Goal: Contribute content: Contribute content

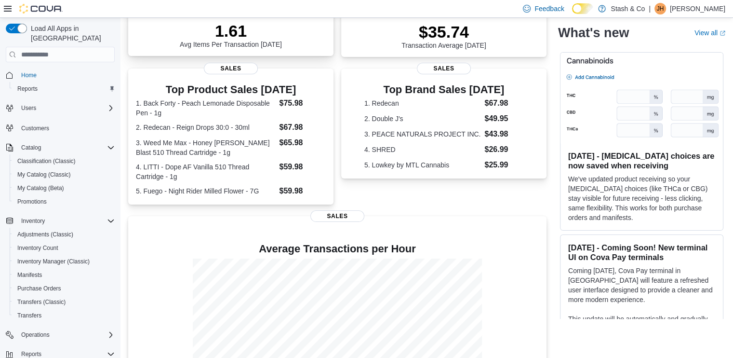
scroll to position [169, 0]
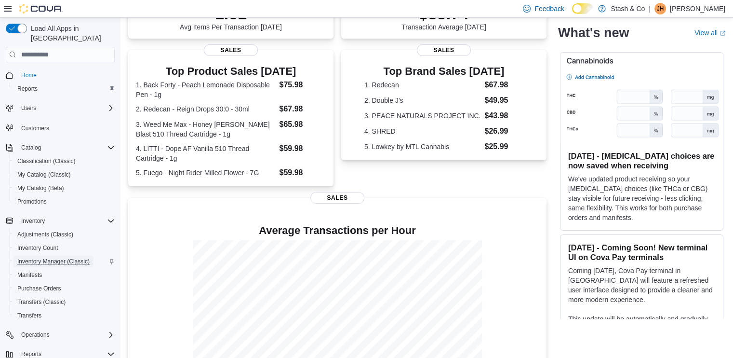
click at [57, 258] on span "Inventory Manager (Classic)" at bounding box center [53, 262] width 72 height 8
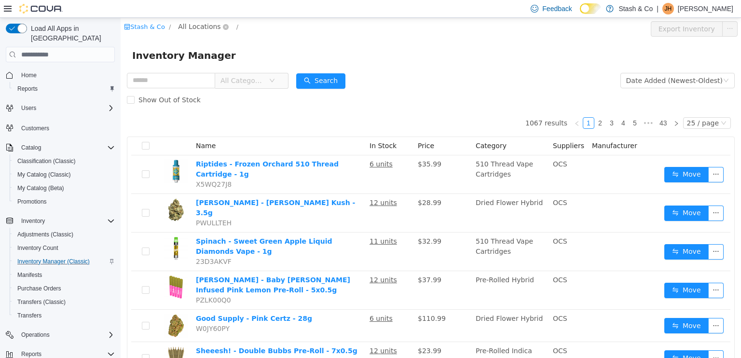
click at [197, 32] on span "All Locations" at bounding box center [203, 27] width 57 height 12
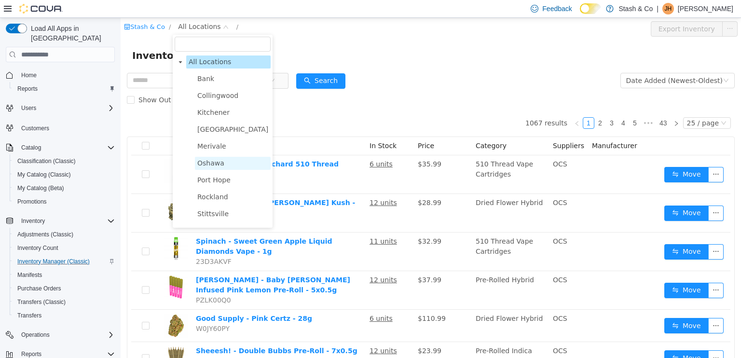
click at [220, 163] on span "Oshawa" at bounding box center [210, 163] width 27 height 8
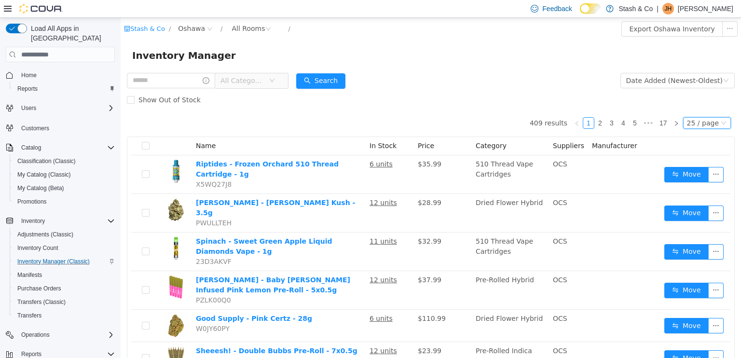
click at [701, 127] on div "25 / page" at bounding box center [703, 123] width 32 height 11
click at [695, 191] on li "50 / page" at bounding box center [702, 184] width 47 height 15
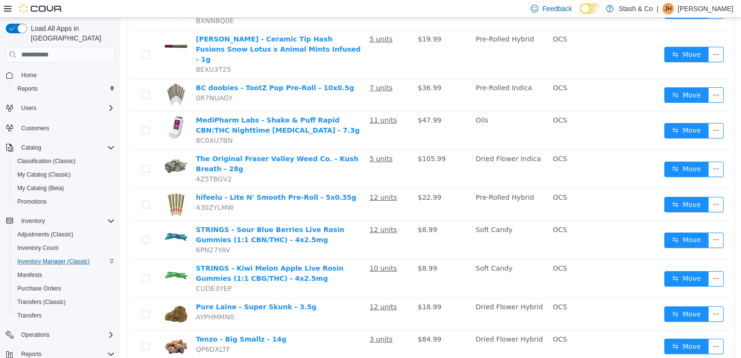
scroll to position [1548, 0]
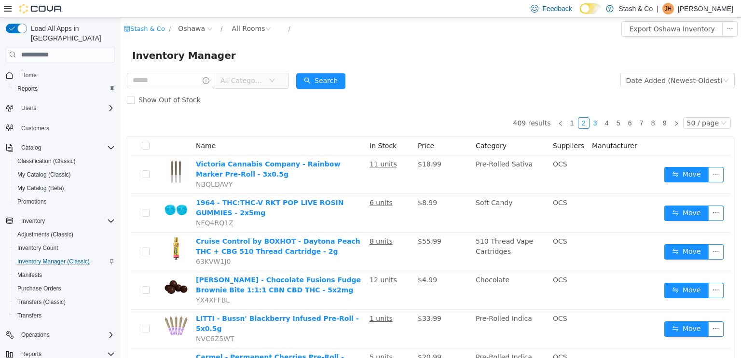
click at [592, 122] on link "3" at bounding box center [595, 123] width 11 height 11
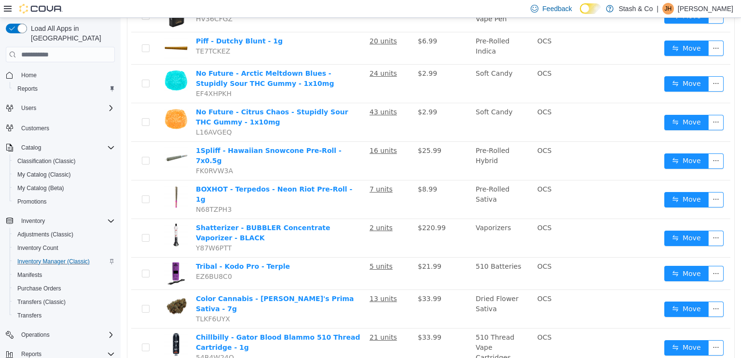
scroll to position [1561, 0]
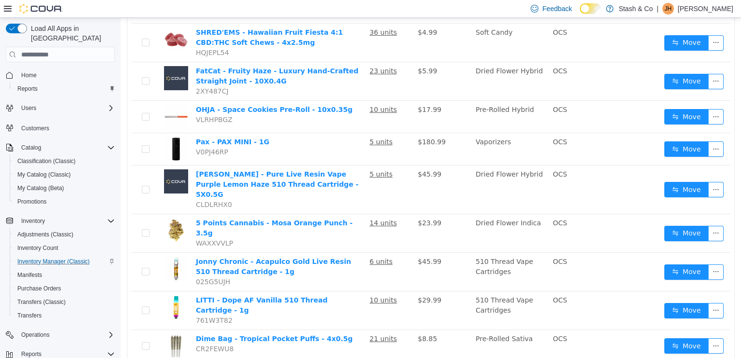
scroll to position [1075, 0]
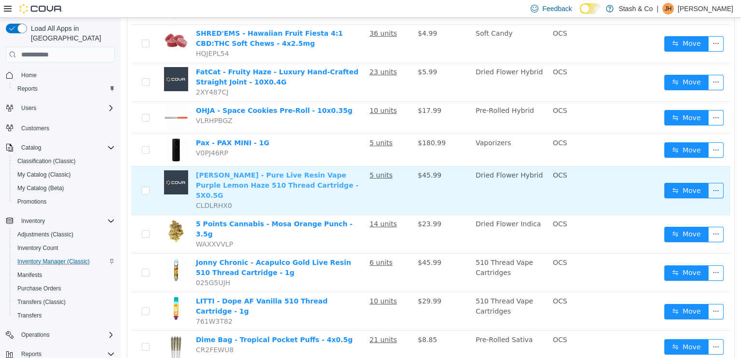
click at [237, 171] on link "Lord Jones - Pure Live Resin Vape Purple Lemon Haze 510 Thread Cartridge - 5X0.…" at bounding box center [277, 185] width 163 height 28
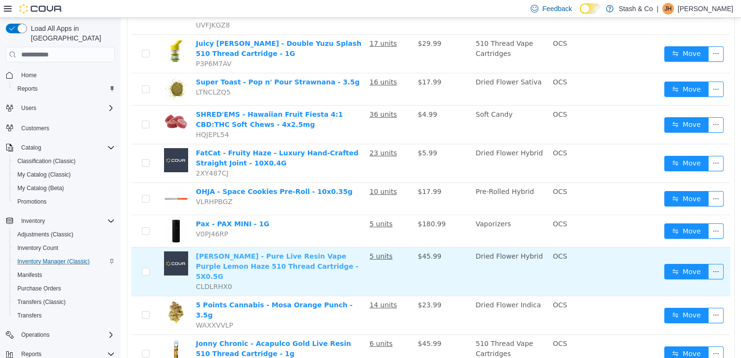
scroll to position [994, 0]
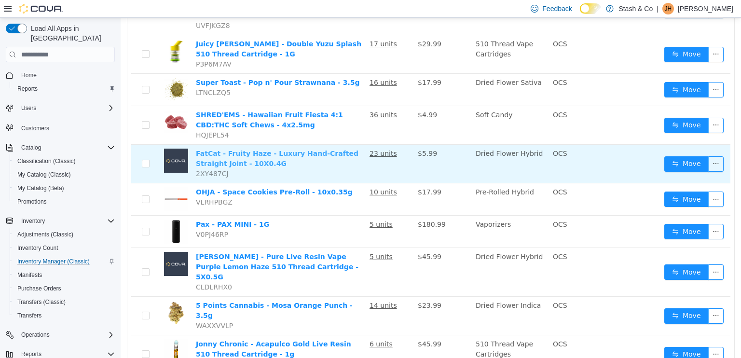
click at [226, 149] on link "FatCat - Fruity Haze - Luxury Hand-Crafted Straight Joint - 10X0.4G" at bounding box center [277, 158] width 163 height 18
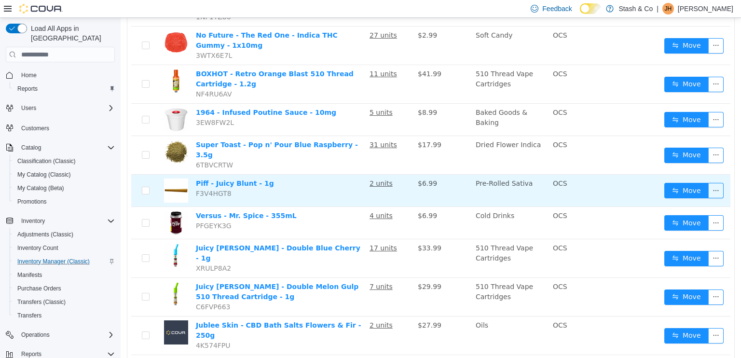
scroll to position [216, 0]
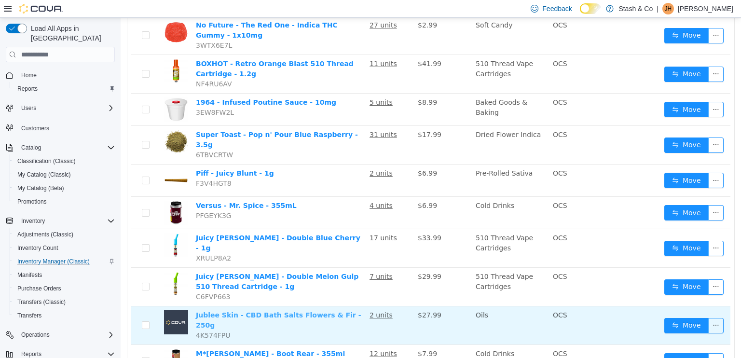
click at [242, 311] on link "Jublee Skin - CBD Bath Salts Flowers & Fir - 250g" at bounding box center [278, 320] width 165 height 18
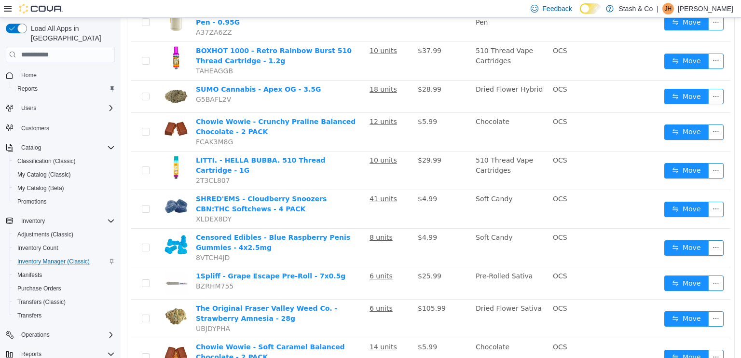
scroll to position [1592, 0]
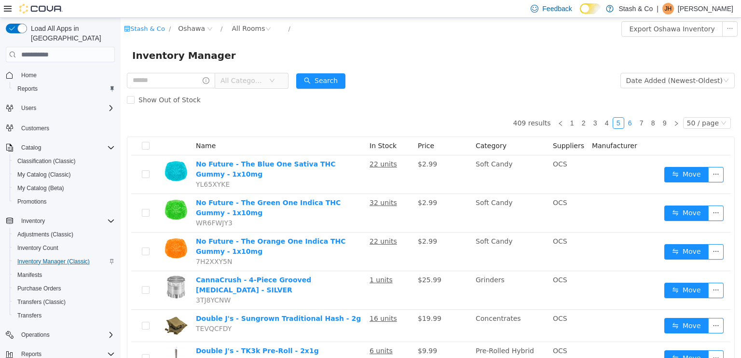
click at [627, 124] on link "6" at bounding box center [629, 123] width 11 height 11
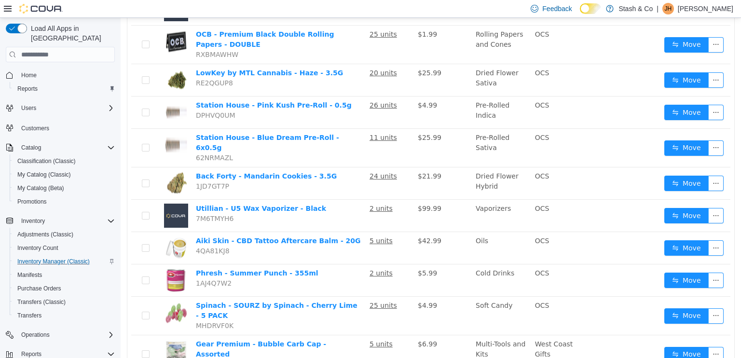
scroll to position [1529, 0]
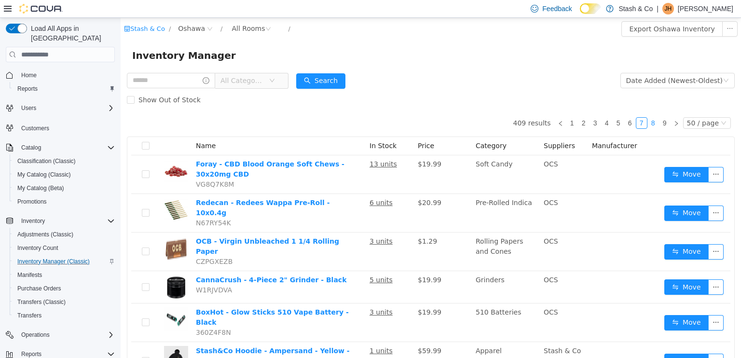
click at [649, 124] on link "8" at bounding box center [653, 123] width 11 height 11
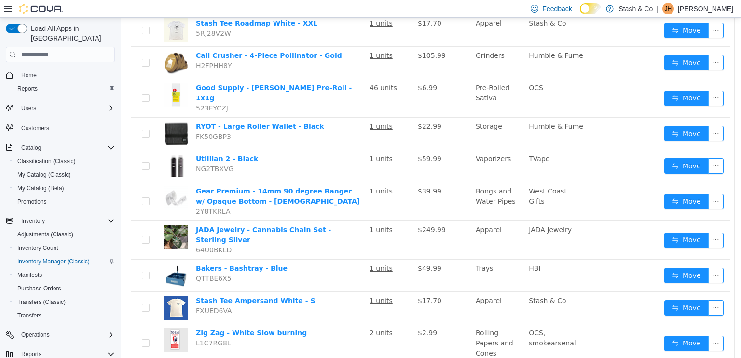
scroll to position [1460, 0]
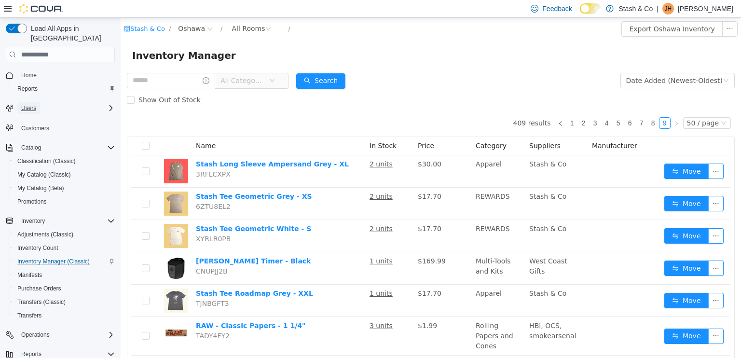
click at [28, 104] on span "Users" at bounding box center [28, 108] width 15 height 8
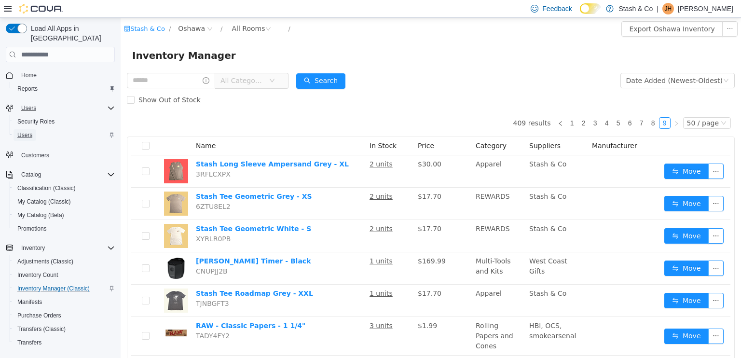
click at [25, 131] on span "Users" at bounding box center [24, 135] width 15 height 8
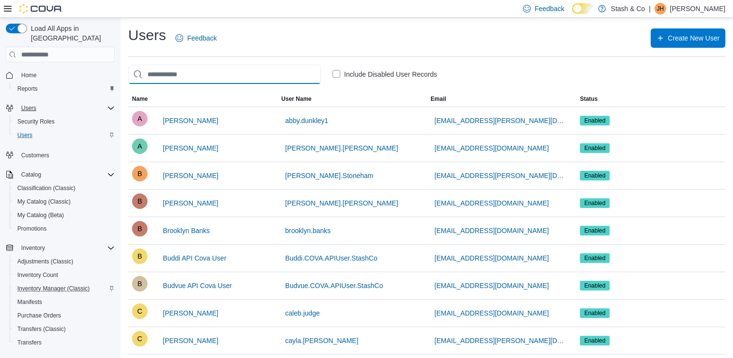
click at [244, 76] on input "search" at bounding box center [224, 74] width 193 height 19
type input "*"
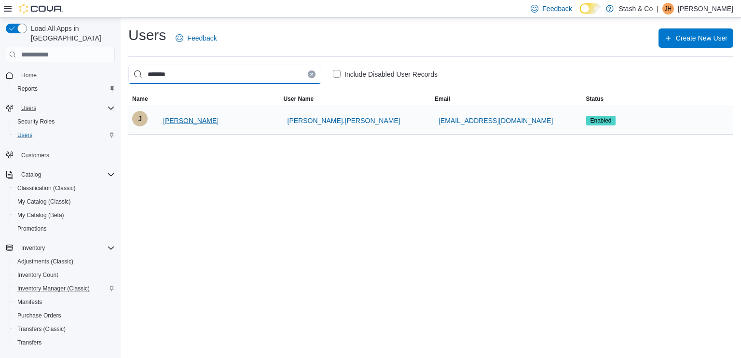
type input "*******"
click at [190, 119] on span "Julian Sheehan" at bounding box center [190, 121] width 55 height 10
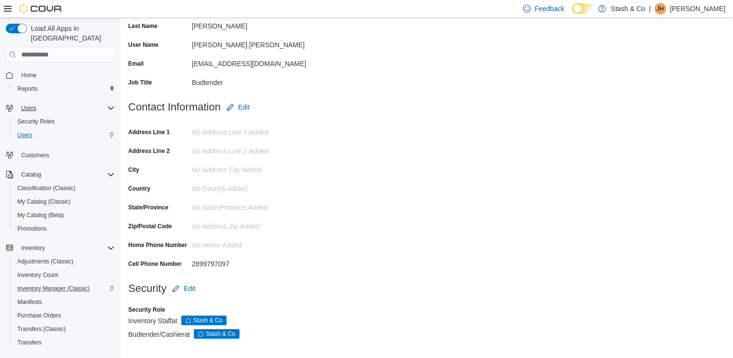
scroll to position [125, 0]
click at [192, 287] on span "Edit" at bounding box center [190, 289] width 12 height 10
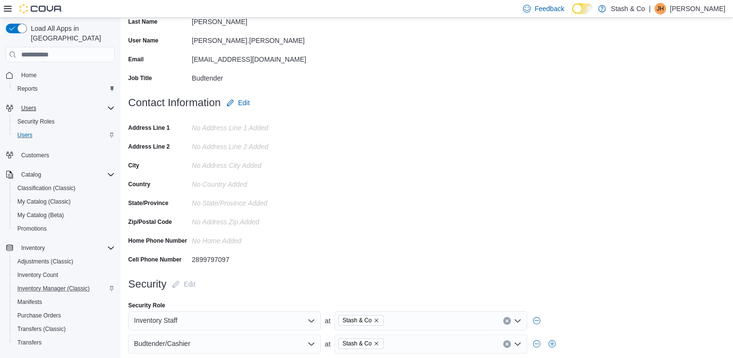
scroll to position [164, 0]
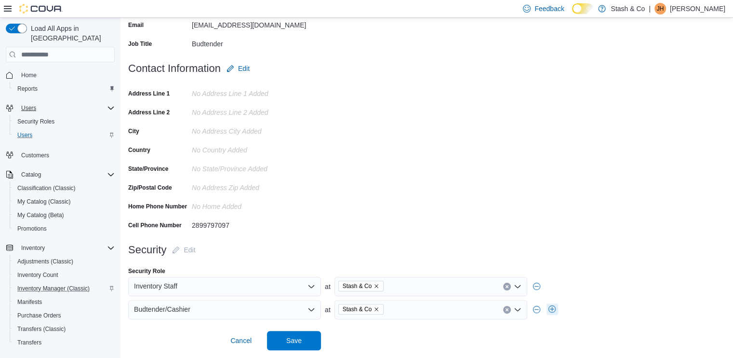
click at [556, 310] on button "button" at bounding box center [553, 309] width 12 height 12
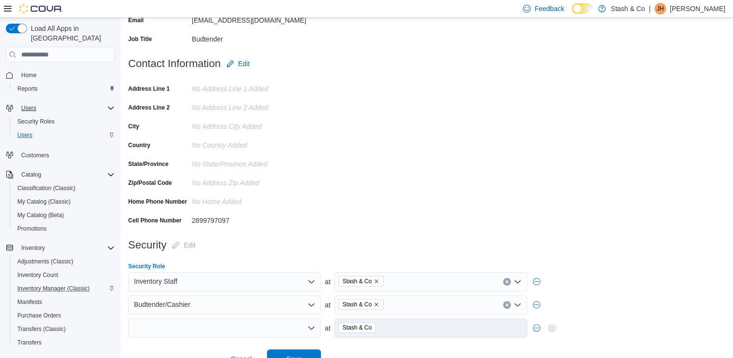
scroll to position [188, 0]
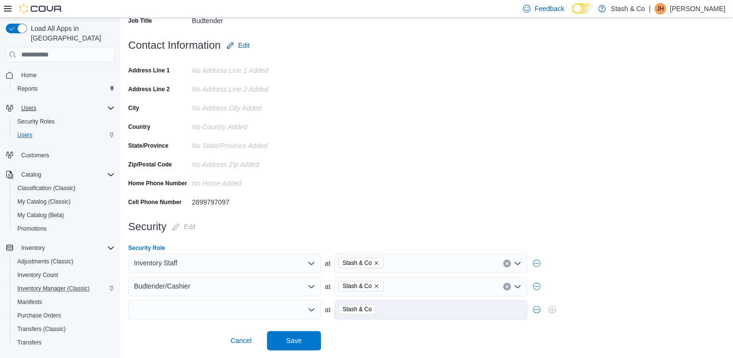
click at [283, 315] on div at bounding box center [224, 309] width 193 height 19
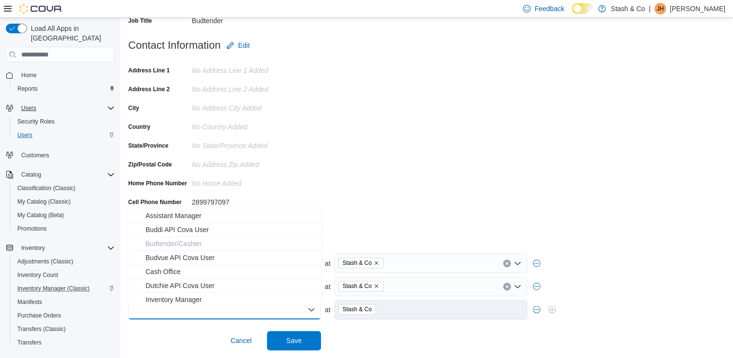
click at [280, 305] on div at bounding box center [224, 309] width 193 height 19
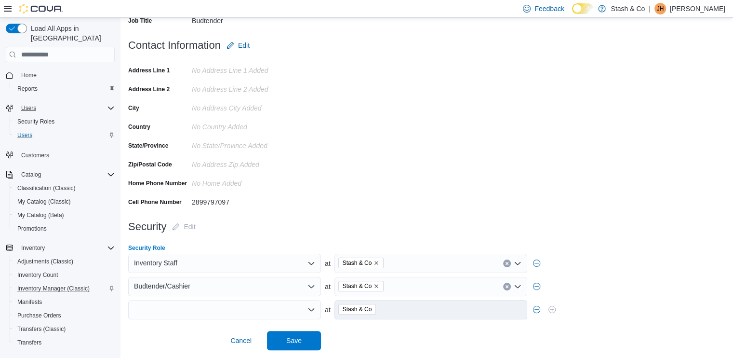
click at [156, 307] on div "Combo box. Selected. Combo box input. Type some text or, to display a list of c…" at bounding box center [224, 309] width 193 height 19
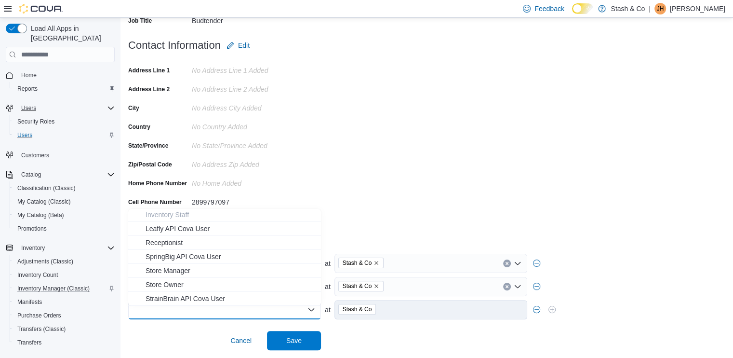
scroll to position [0, 0]
click at [172, 212] on span "Assistant Manager" at bounding box center [231, 216] width 170 height 10
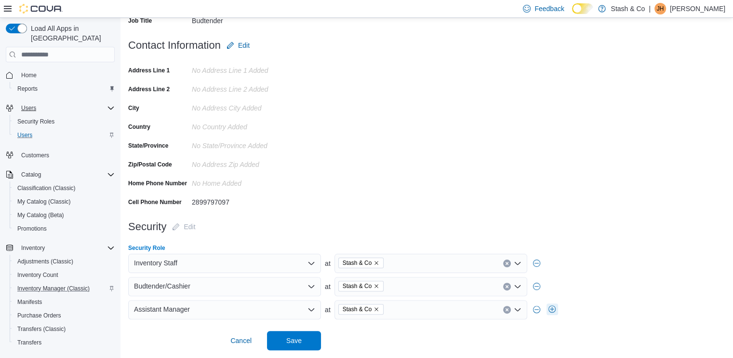
click at [549, 310] on button "button" at bounding box center [553, 309] width 12 height 12
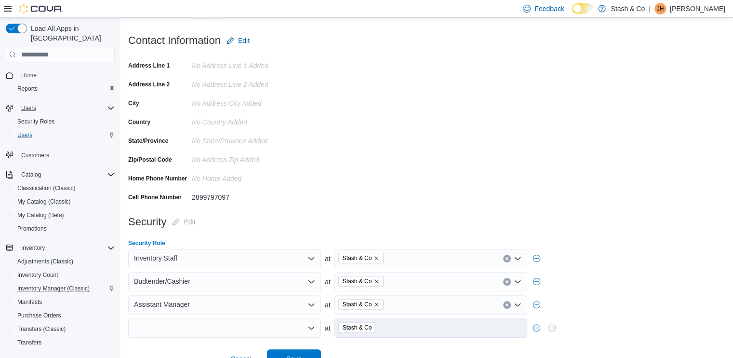
click at [244, 337] on div at bounding box center [224, 327] width 193 height 19
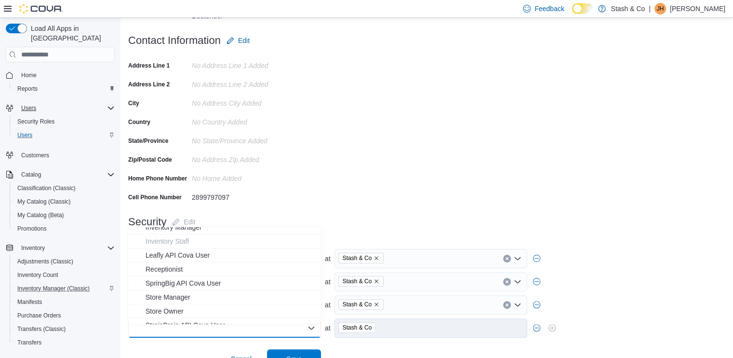
scroll to position [99, 0]
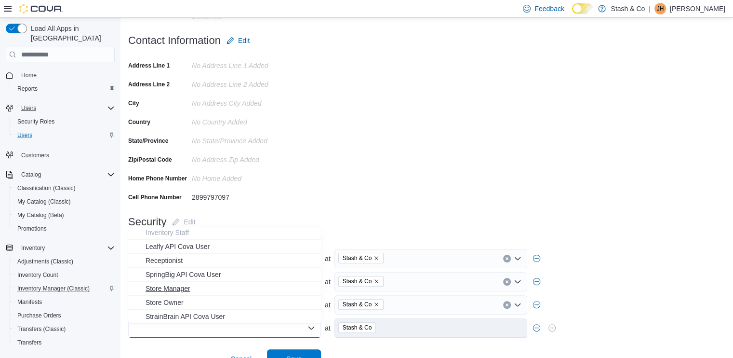
click at [172, 291] on span "Store Manager" at bounding box center [231, 289] width 170 height 10
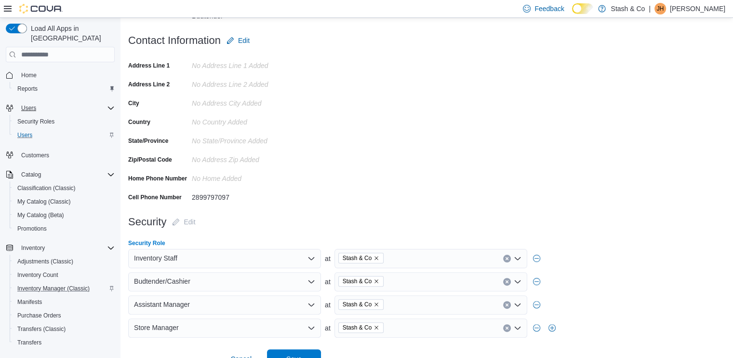
scroll to position [211, 0]
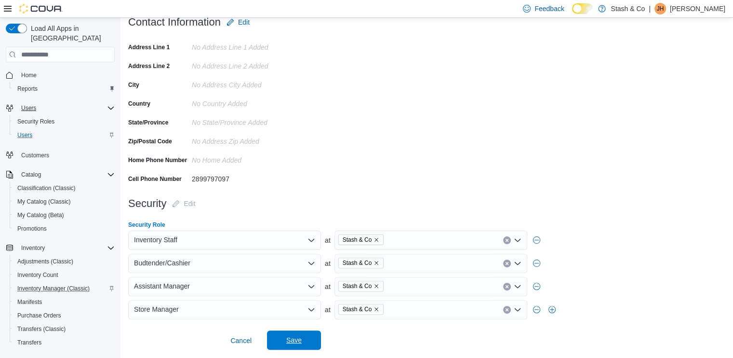
click at [293, 339] on span "Save" at bounding box center [293, 340] width 15 height 10
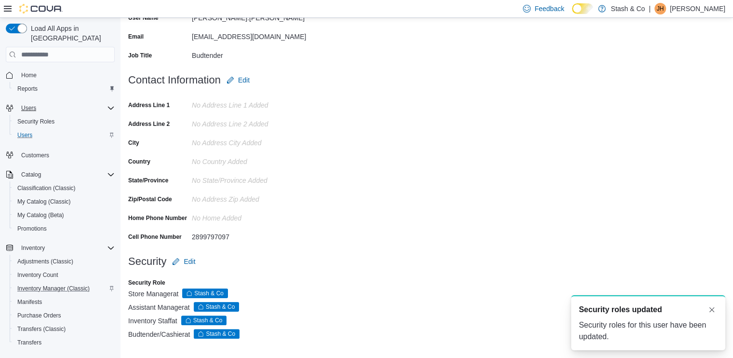
scroll to position [0, 0]
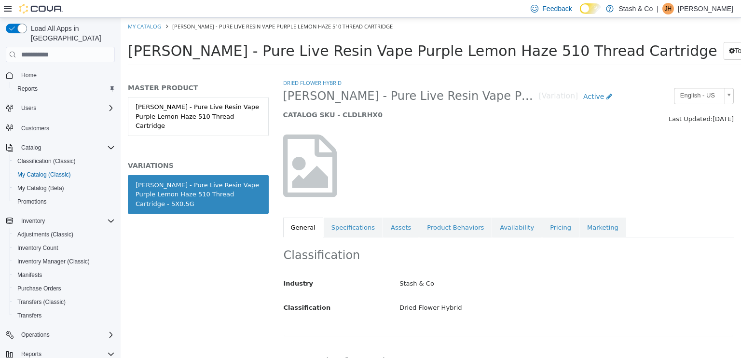
scroll to position [162, 0]
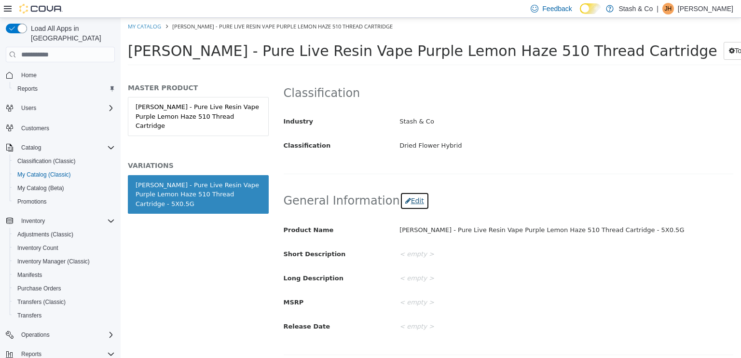
click at [403, 197] on button "Edit" at bounding box center [414, 201] width 29 height 18
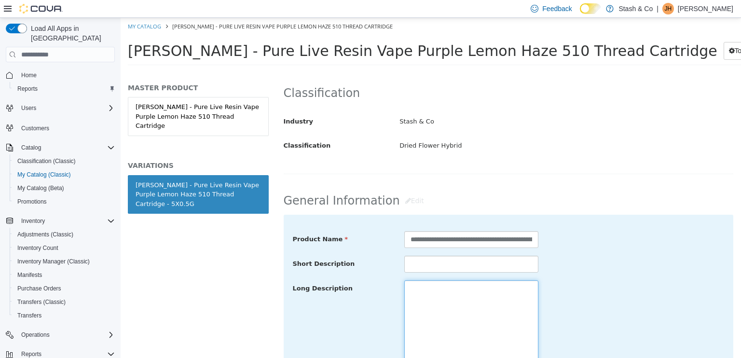
click at [412, 290] on textarea at bounding box center [471, 334] width 134 height 108
paste textarea "**********"
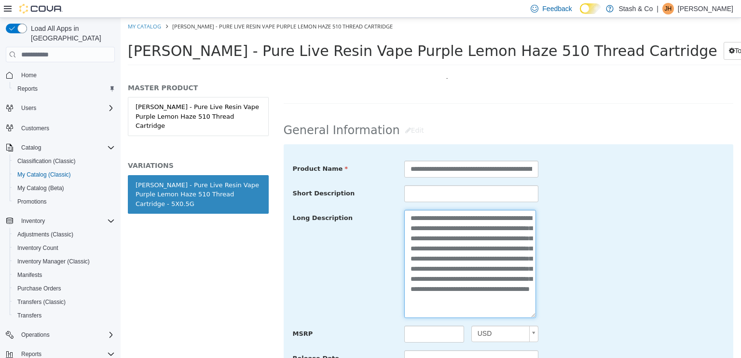
scroll to position [270, 0]
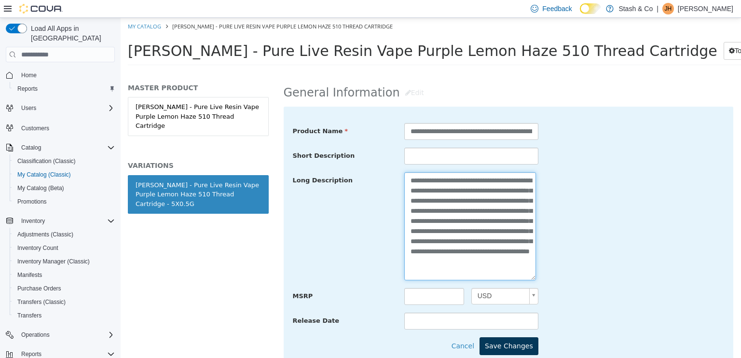
type textarea "**********"
click at [522, 346] on button "Save Changes" at bounding box center [508, 346] width 59 height 18
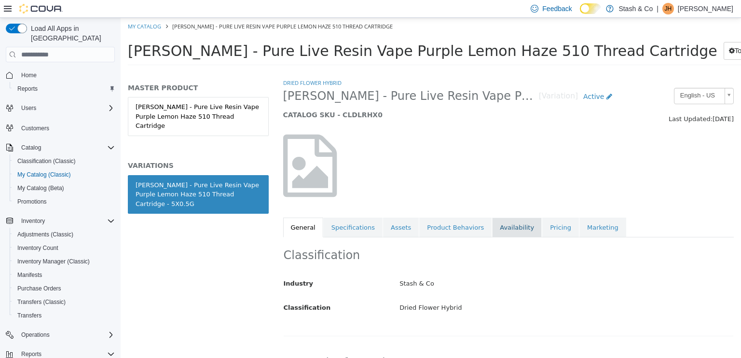
scroll to position [0, 0]
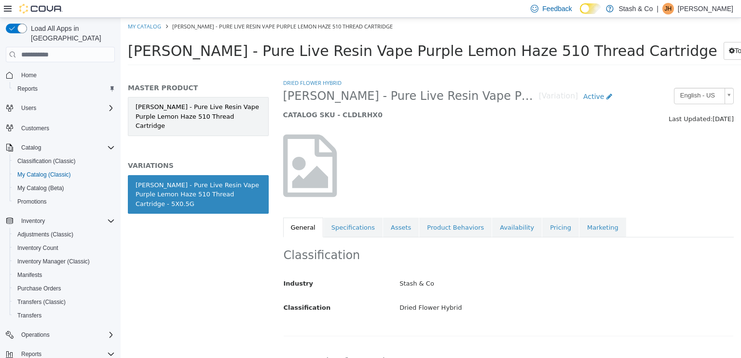
click at [212, 102] on link "Lord Jones - Pure Live Resin Vape Purple Lemon Haze 510 Thread Cartridge" at bounding box center [198, 116] width 141 height 39
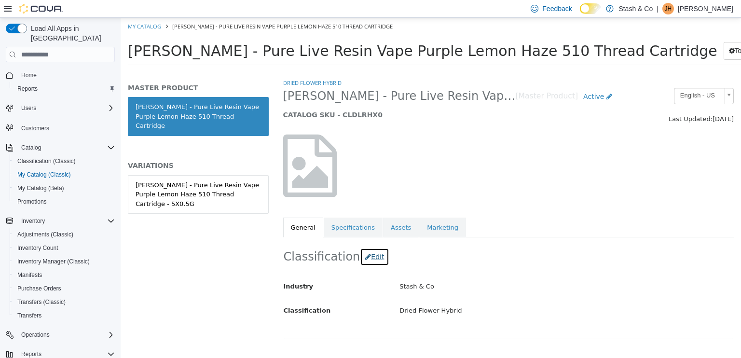
click at [363, 257] on button "Edit" at bounding box center [374, 257] width 29 height 18
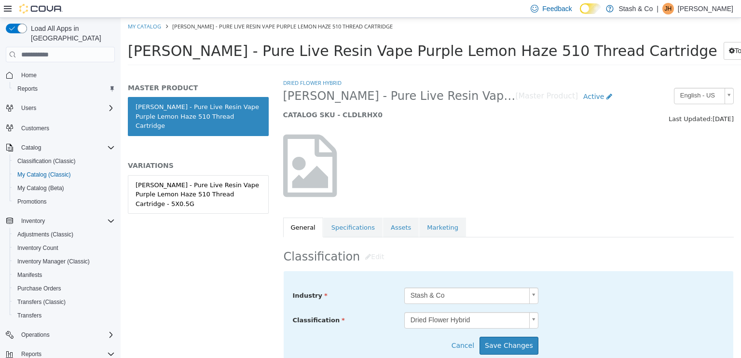
click at [440, 71] on body "Saving Bulk Changes... × My Catalog Lord Jones - Pure Live Resin Vape Purple Le…" at bounding box center [431, 45] width 620 height 54
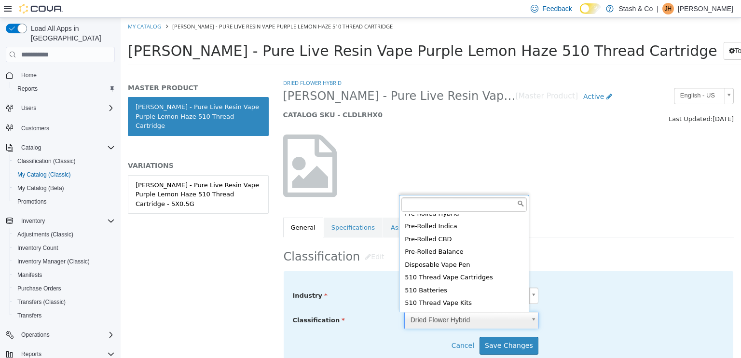
scroll to position [95, 0]
type input "*****"
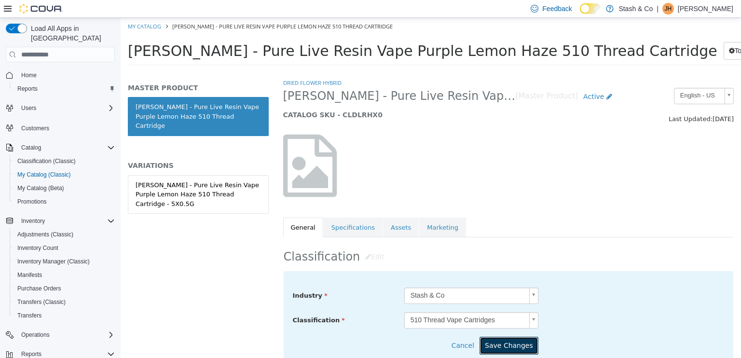
click at [497, 339] on button "Save Changes" at bounding box center [508, 346] width 59 height 18
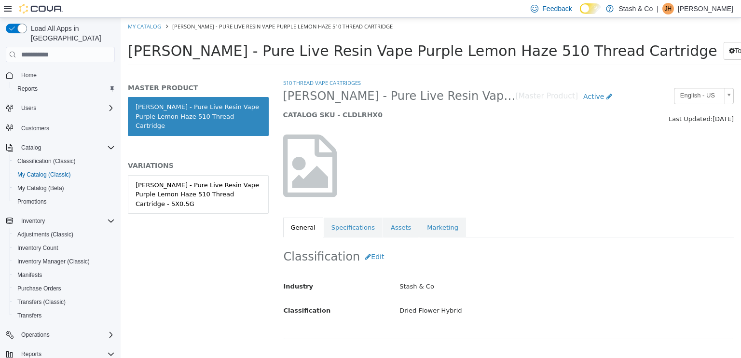
scroll to position [86, 0]
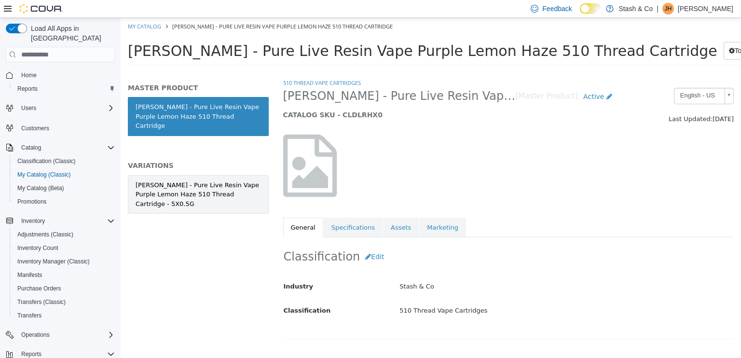
click at [235, 180] on div "Lord Jones - Pure Live Resin Vape Purple Lemon Haze 510 Thread Cartridge - 5X0.…" at bounding box center [198, 194] width 125 height 28
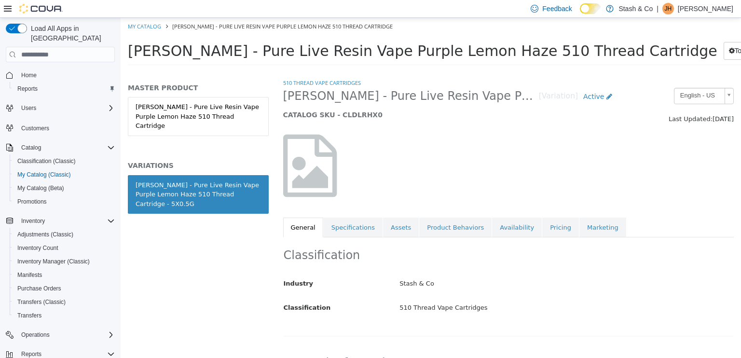
scroll to position [85, 0]
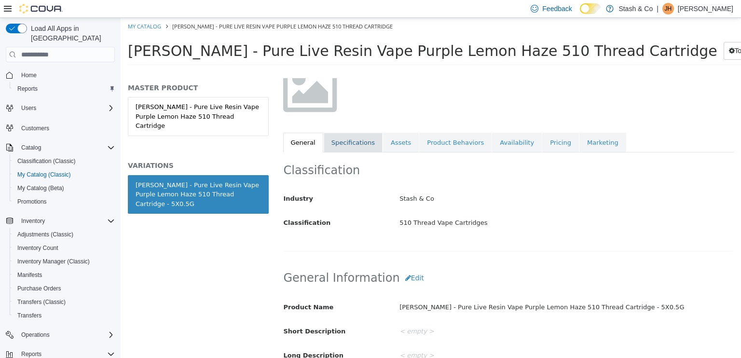
click at [349, 146] on link "Specifications" at bounding box center [353, 143] width 59 height 20
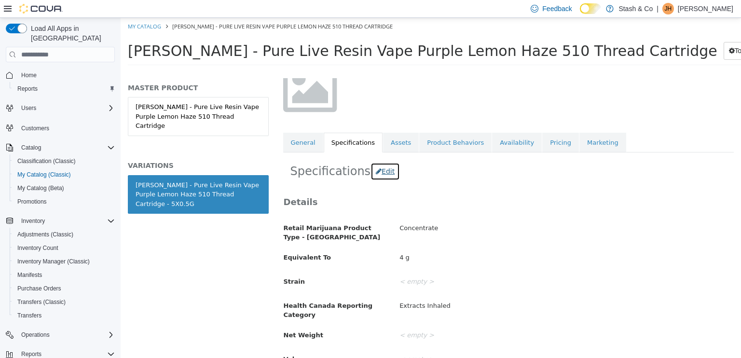
click at [372, 168] on button "Edit" at bounding box center [384, 172] width 29 height 18
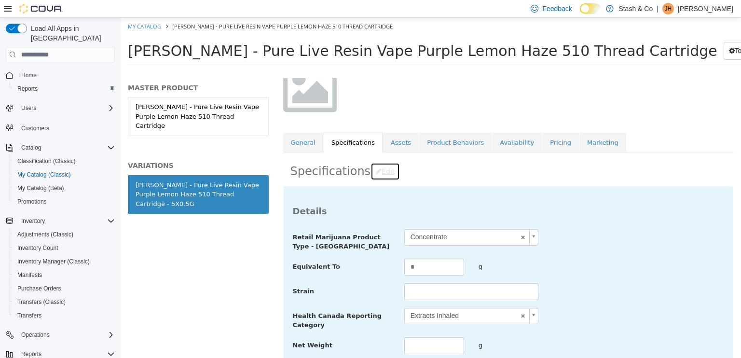
scroll to position [144, 0]
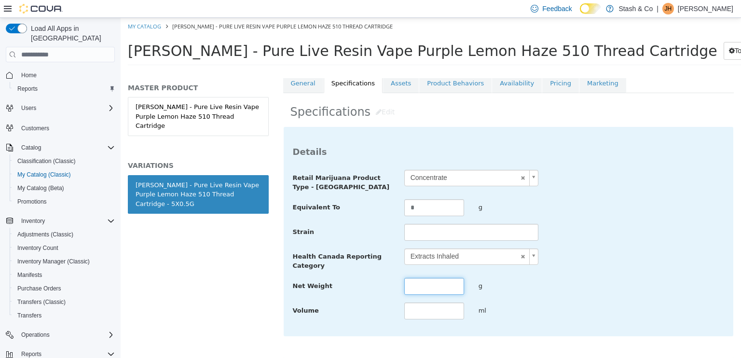
click at [415, 278] on input "text" at bounding box center [434, 286] width 60 height 17
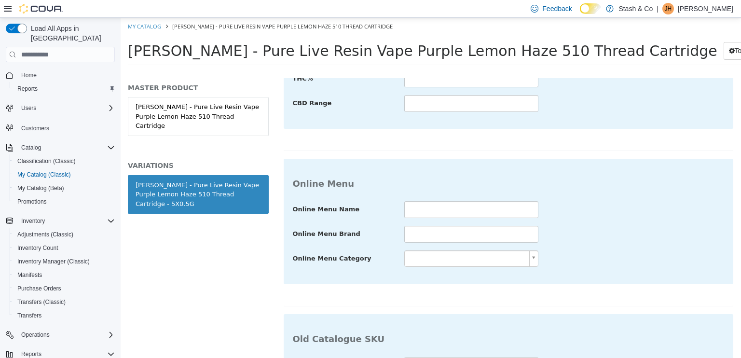
scroll to position [684, 0]
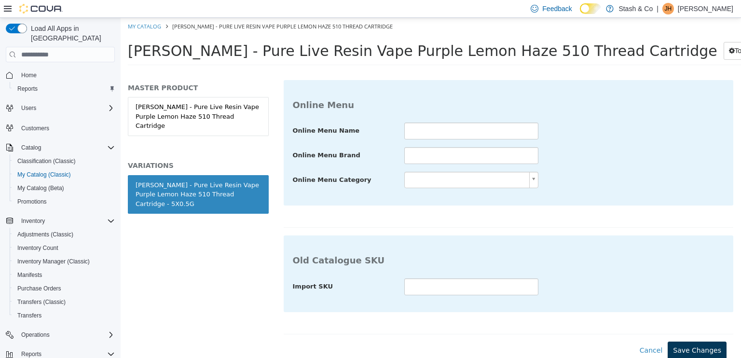
type input "*"
click at [680, 342] on button "Save Changes" at bounding box center [696, 350] width 59 height 18
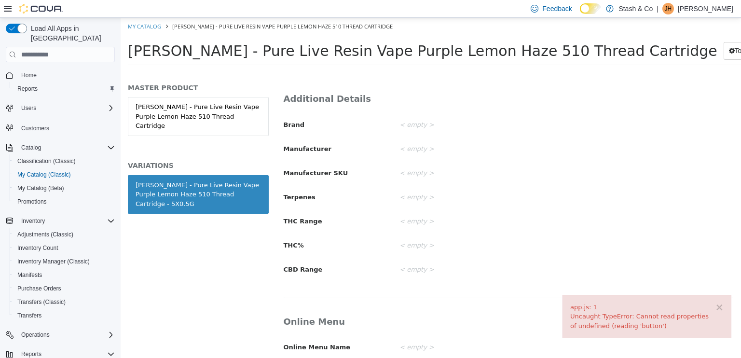
scroll to position [547, 0]
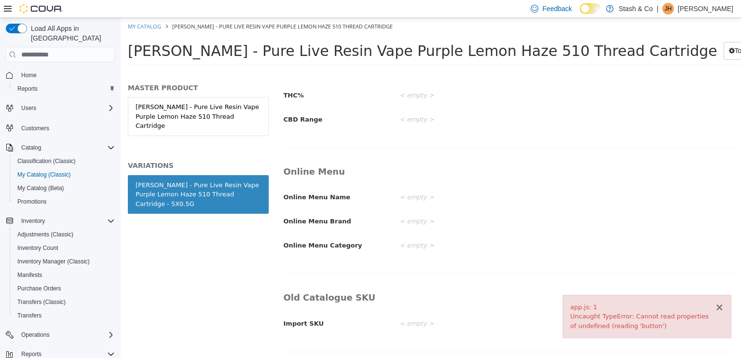
click at [722, 306] on button "×" at bounding box center [719, 307] width 9 height 10
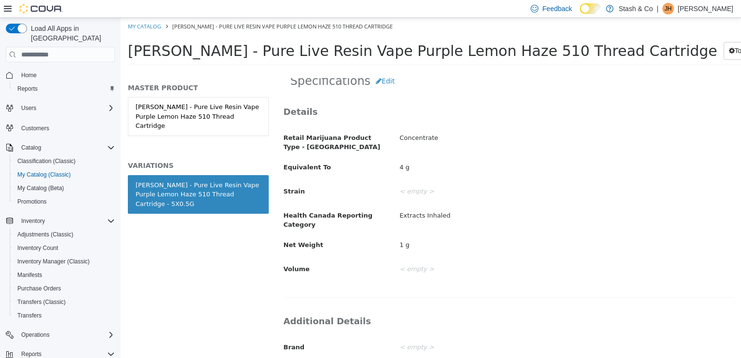
scroll to position [0, 0]
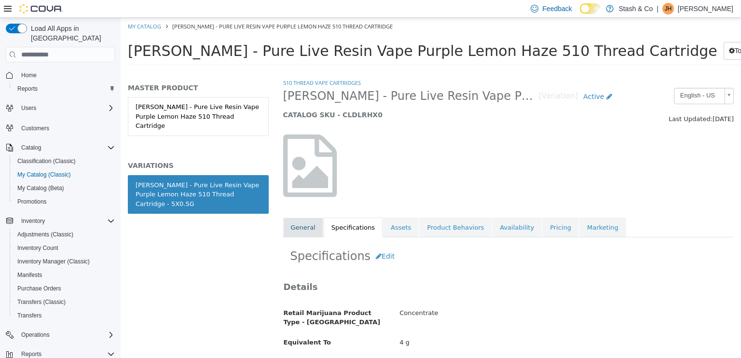
click at [304, 228] on link "General" at bounding box center [303, 227] width 40 height 20
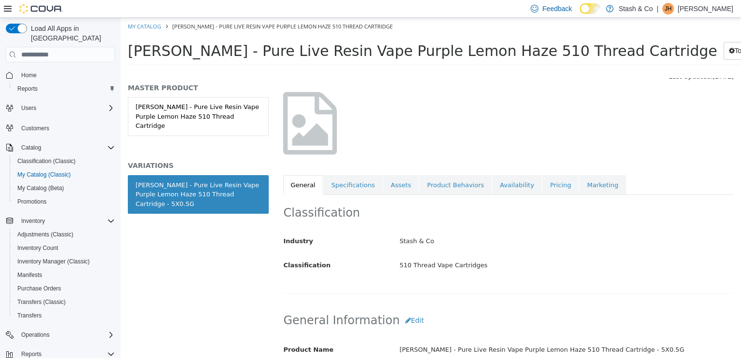
scroll to position [46, 0]
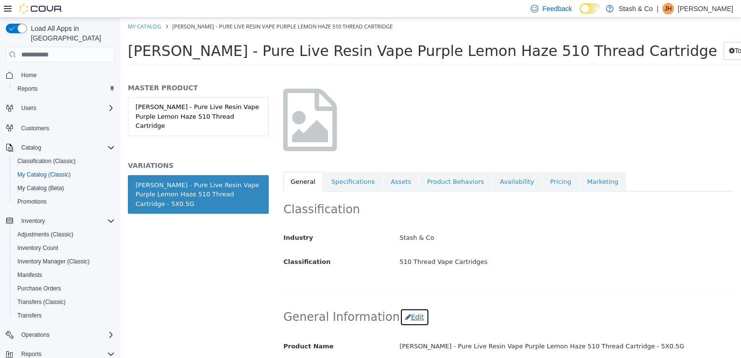
click at [405, 310] on button "Edit" at bounding box center [414, 317] width 29 height 18
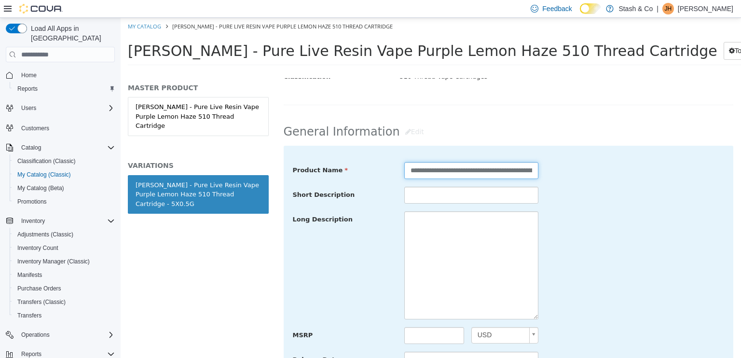
scroll to position [0, 131]
drag, startPoint x: 475, startPoint y: 175, endPoint x: 648, endPoint y: 155, distance: 174.2
click at [648, 155] on div "**********" at bounding box center [509, 278] width 450 height 265
click at [509, 169] on input "**********" at bounding box center [470, 170] width 132 height 17
click at [507, 169] on input "**********" at bounding box center [470, 170] width 132 height 17
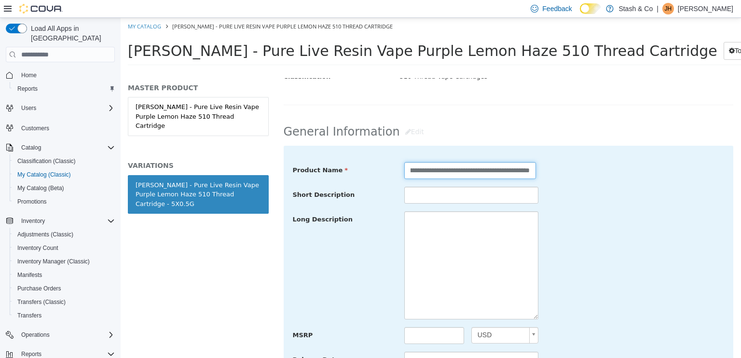
drag, startPoint x: 507, startPoint y: 169, endPoint x: 539, endPoint y: 171, distance: 31.9
click at [539, 171] on div "**********" at bounding box center [471, 170] width 149 height 17
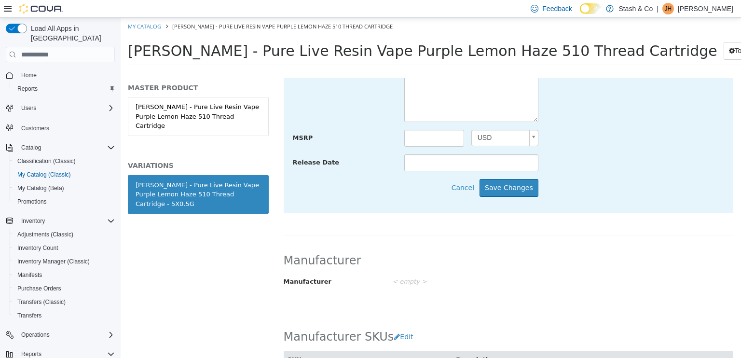
scroll to position [396, 0]
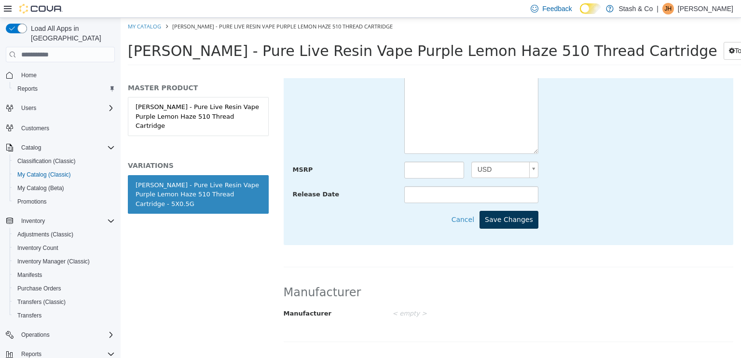
type input "**********"
click at [508, 212] on button "Save Changes" at bounding box center [508, 220] width 59 height 18
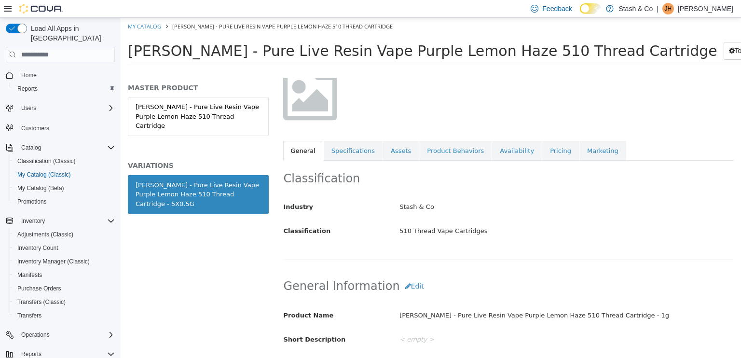
scroll to position [69, 0]
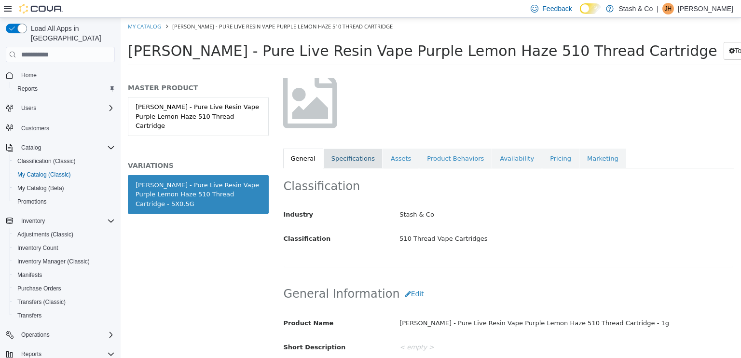
click at [353, 159] on link "Specifications" at bounding box center [353, 159] width 59 height 20
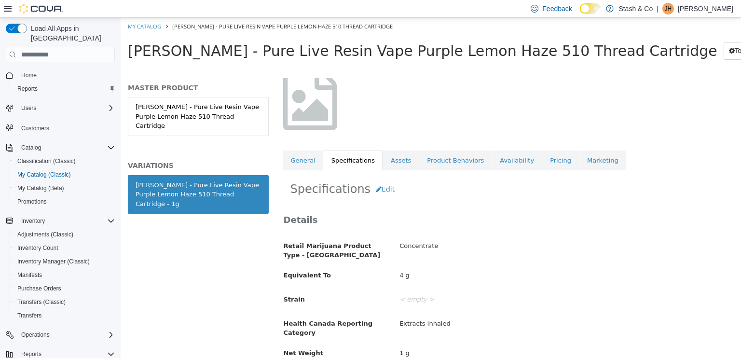
scroll to position [65, 0]
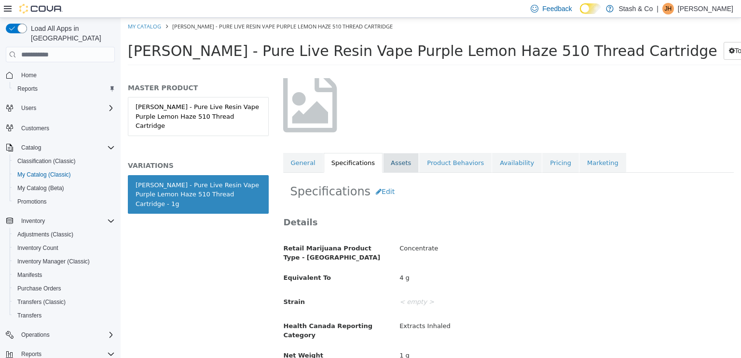
click at [392, 166] on link "Assets" at bounding box center [401, 163] width 36 height 20
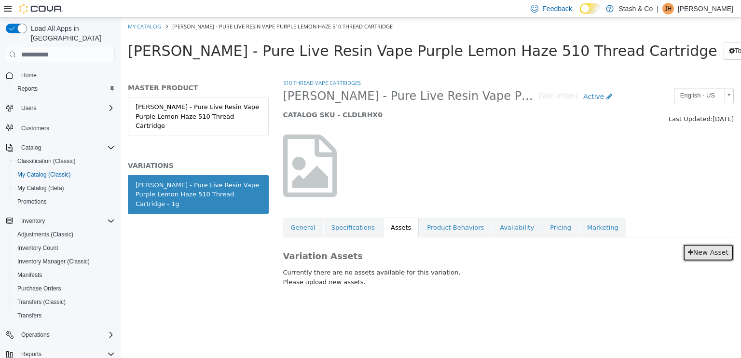
click at [691, 254] on icon at bounding box center [690, 252] width 5 height 7
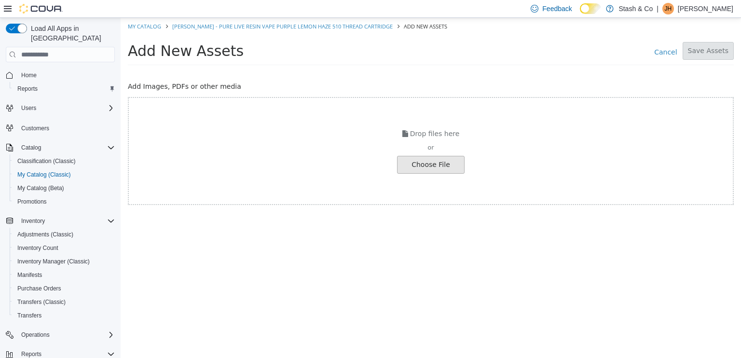
click at [316, 141] on div "Drop files here or Choose File" at bounding box center [431, 151] width 606 height 108
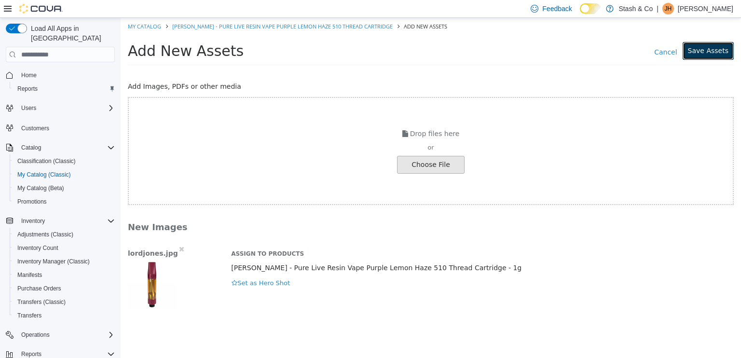
click at [724, 53] on button "Save Assets" at bounding box center [707, 51] width 51 height 18
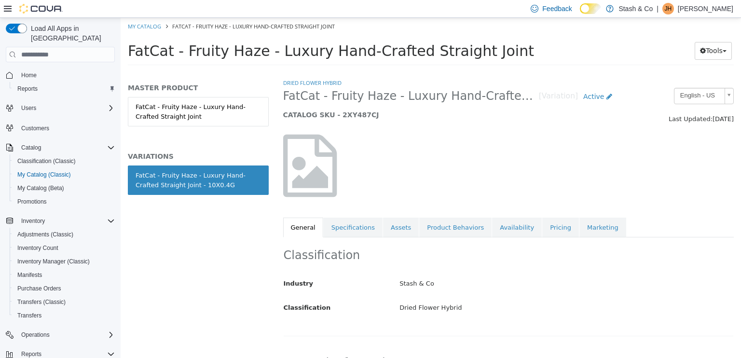
scroll to position [78, 0]
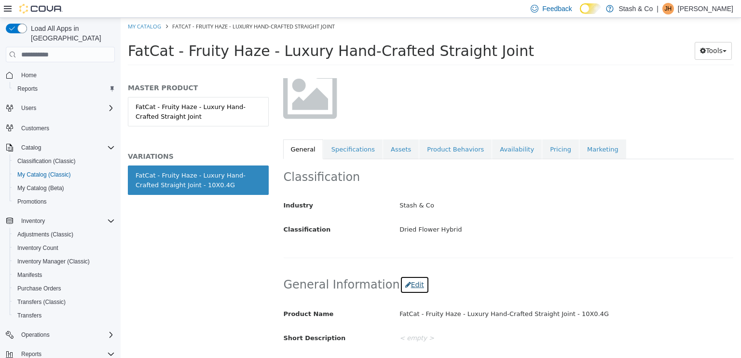
click at [406, 283] on button "Edit" at bounding box center [414, 285] width 29 height 18
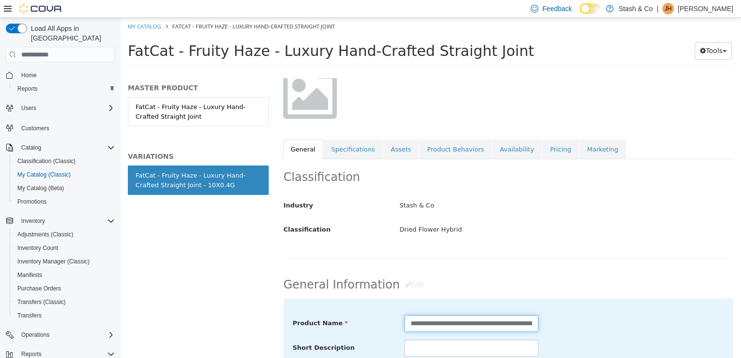
scroll to position [0, 79]
drag, startPoint x: 509, startPoint y: 324, endPoint x: 591, endPoint y: 328, distance: 82.1
click at [591, 328] on div "**********" at bounding box center [508, 323] width 446 height 17
click at [507, 323] on input "**********" at bounding box center [470, 323] width 132 height 17
click at [534, 323] on div "**********" at bounding box center [471, 323] width 149 height 17
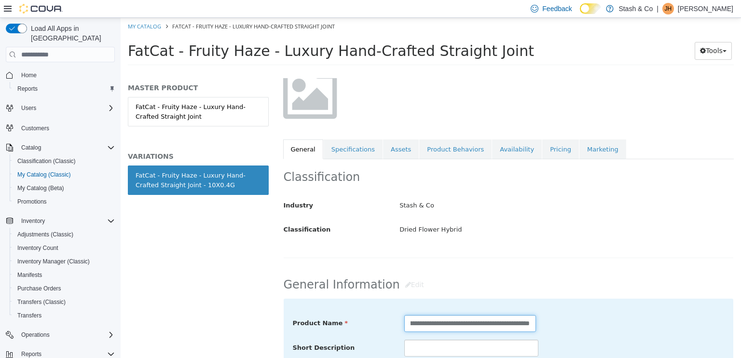
drag, startPoint x: 513, startPoint y: 323, endPoint x: 573, endPoint y: 335, distance: 61.9
click at [530, 326] on input "**********" at bounding box center [470, 323] width 132 height 17
click at [511, 322] on input "**********" at bounding box center [470, 323] width 132 height 17
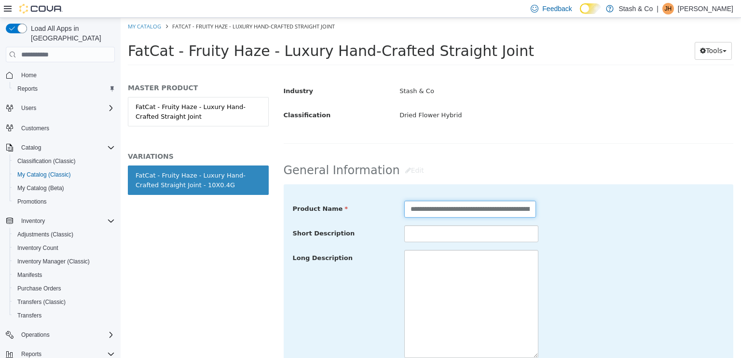
scroll to position [198, 0]
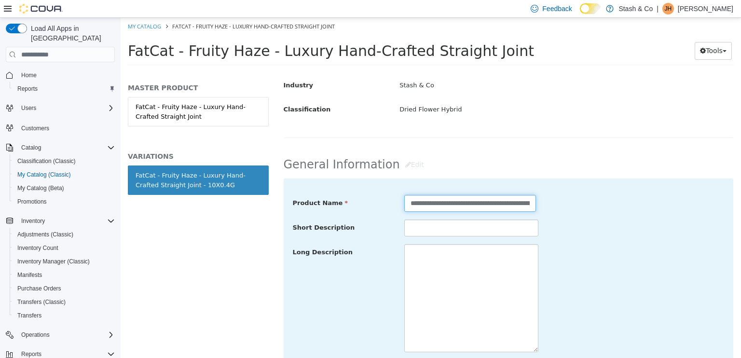
type input "**********"
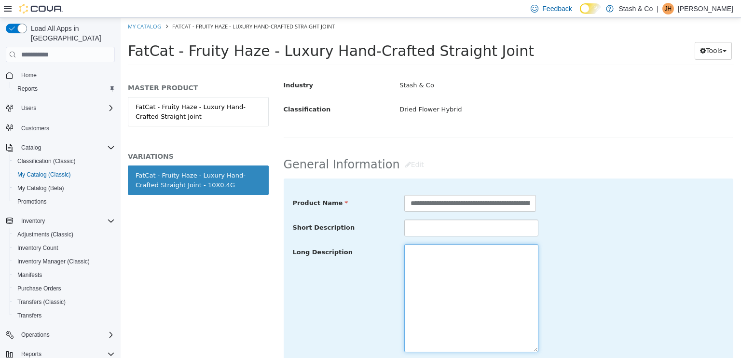
click at [426, 288] on textarea at bounding box center [471, 298] width 134 height 108
paste textarea "**********"
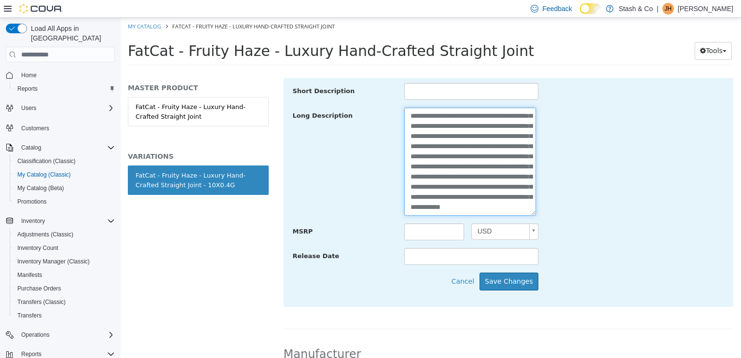
scroll to position [335, 0]
type textarea "**********"
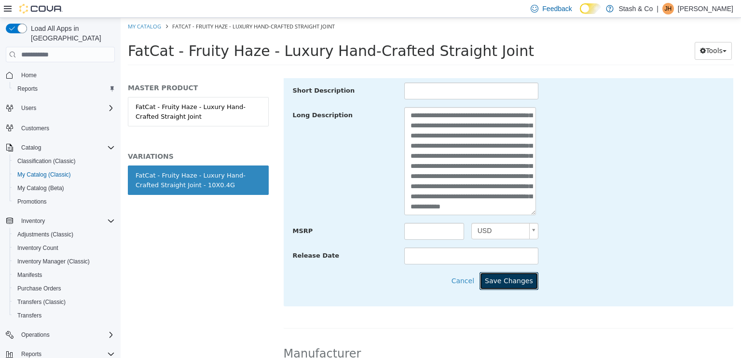
click at [515, 283] on button "Save Changes" at bounding box center [508, 281] width 59 height 18
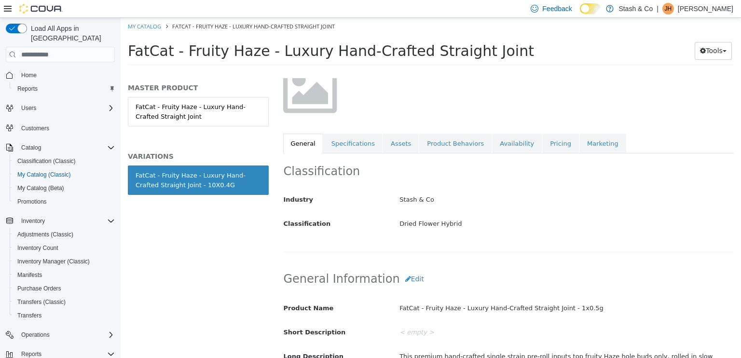
scroll to position [83, 0]
click at [350, 139] on link "Specifications" at bounding box center [353, 145] width 59 height 20
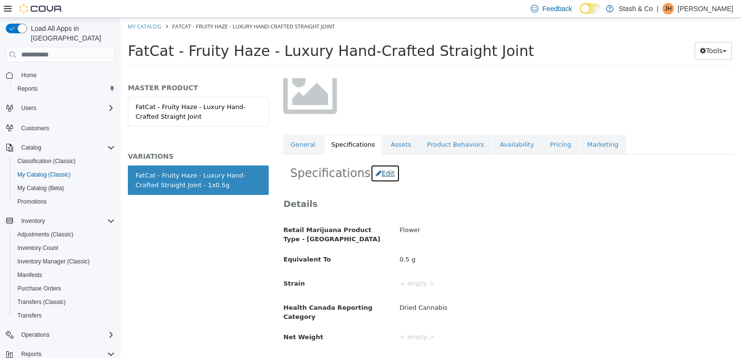
click at [377, 175] on button "Edit" at bounding box center [384, 173] width 29 height 18
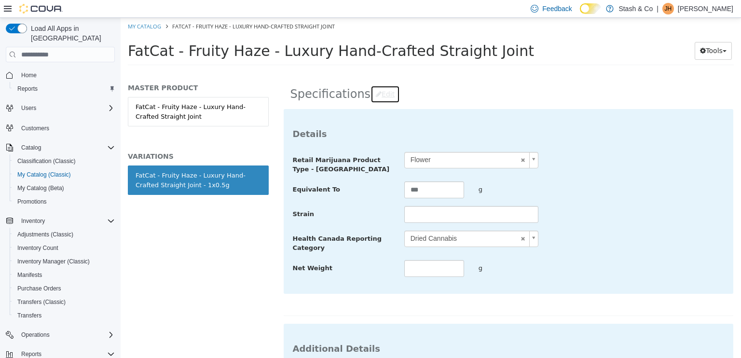
scroll to position [164, 0]
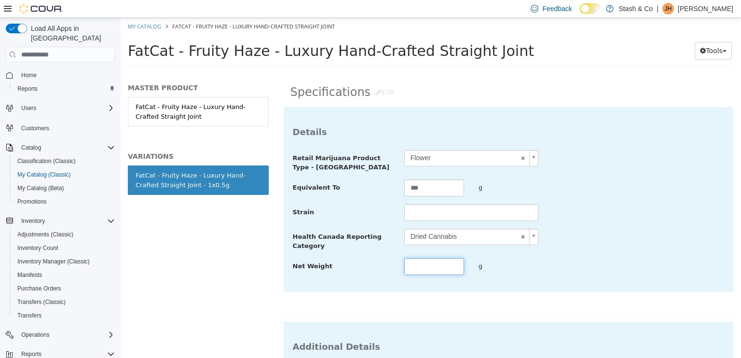
click at [416, 267] on input "text" at bounding box center [434, 266] width 60 height 17
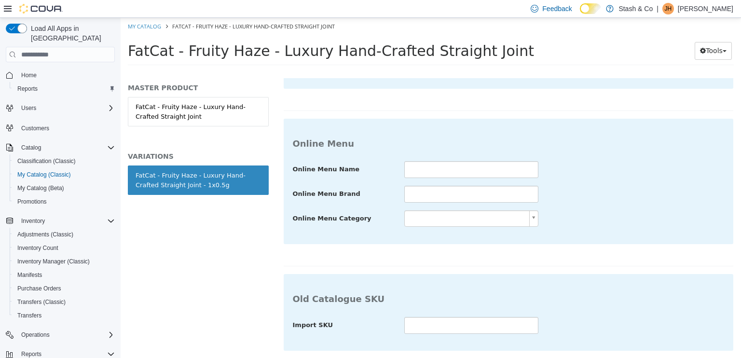
scroll to position [653, 0]
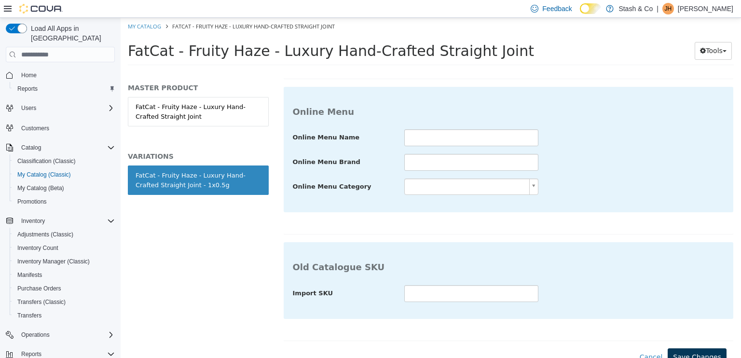
type input "***"
click at [685, 354] on button "Save Changes" at bounding box center [696, 357] width 59 height 18
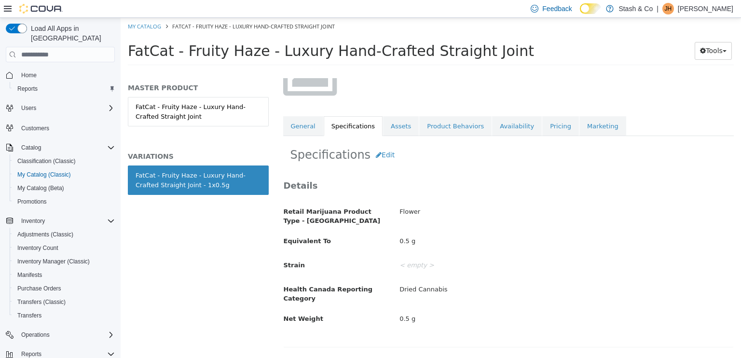
scroll to position [101, 0]
click at [405, 131] on link "Assets" at bounding box center [401, 127] width 36 height 20
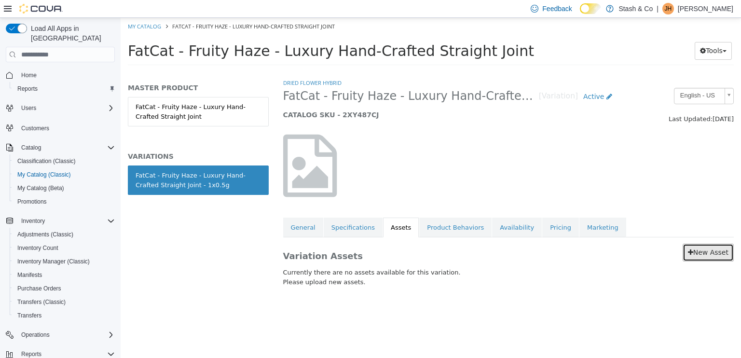
click at [715, 252] on link "New Asset" at bounding box center [707, 253] width 51 height 18
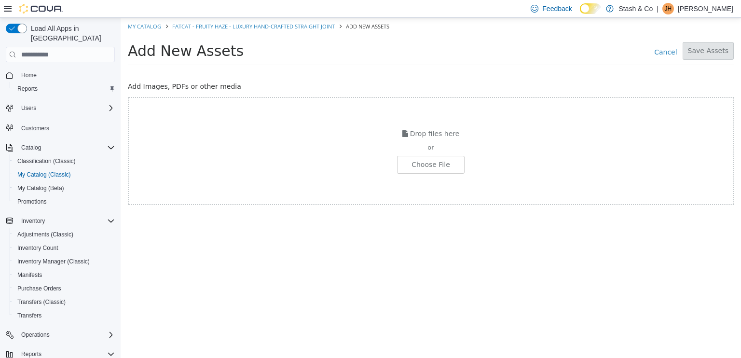
click at [420, 173] on div "Drop files here or Choose File" at bounding box center [431, 151] width 606 height 108
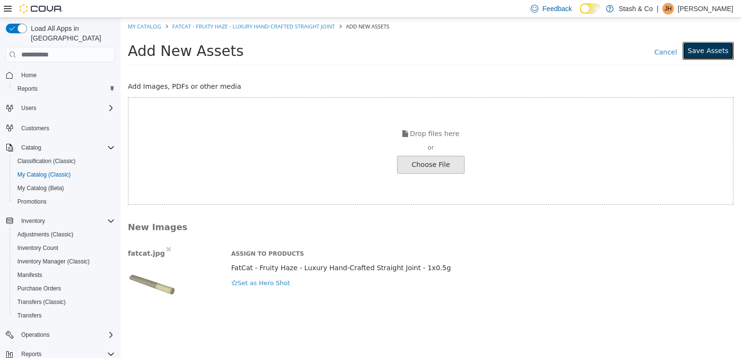
click at [708, 44] on button "Save Assets" at bounding box center [707, 51] width 51 height 18
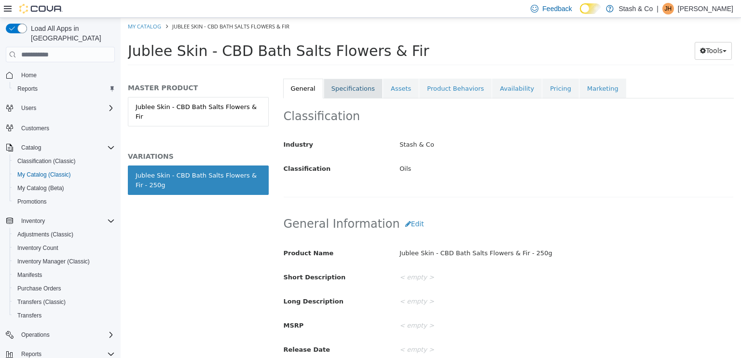
scroll to position [140, 0]
click at [363, 217] on h2 "General Information Edit" at bounding box center [509, 223] width 450 height 18
click at [401, 222] on button "Edit" at bounding box center [414, 223] width 29 height 18
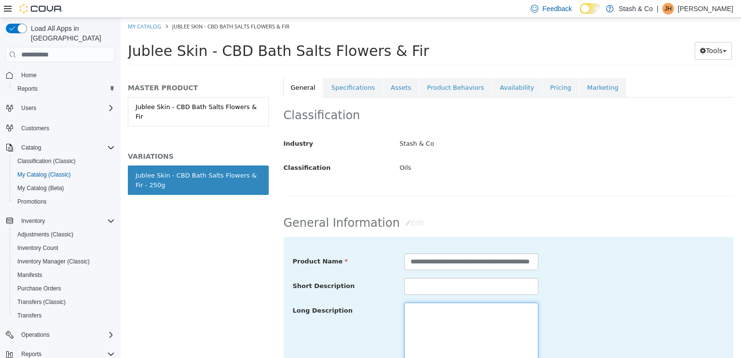
click at [436, 315] on textarea at bounding box center [471, 356] width 134 height 108
paste textarea "**********"
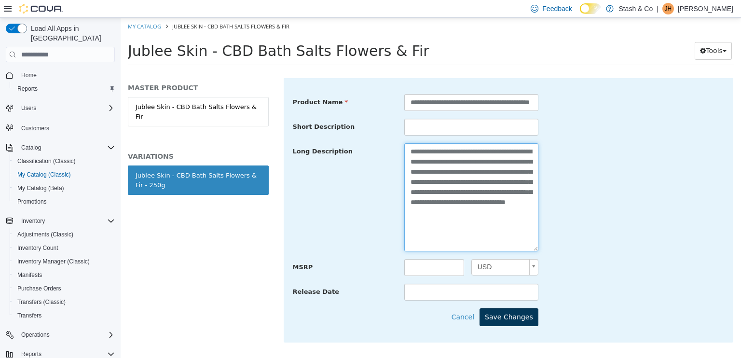
type textarea "**********"
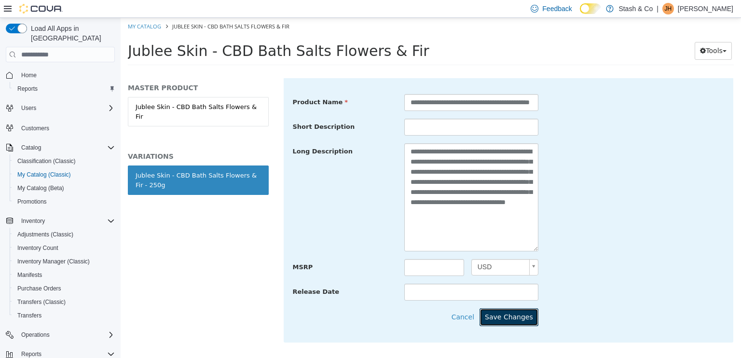
click at [497, 317] on button "Save Changes" at bounding box center [508, 317] width 59 height 18
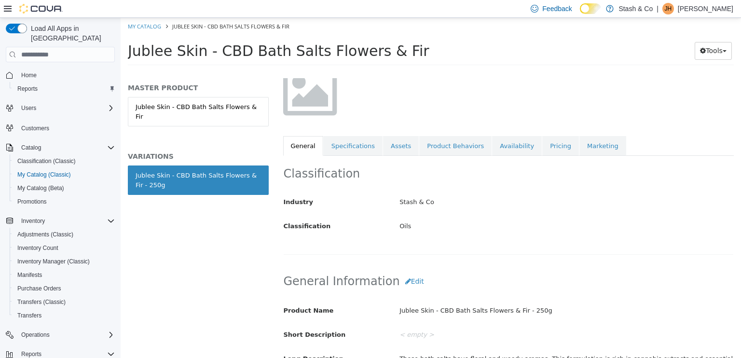
scroll to position [64, 0]
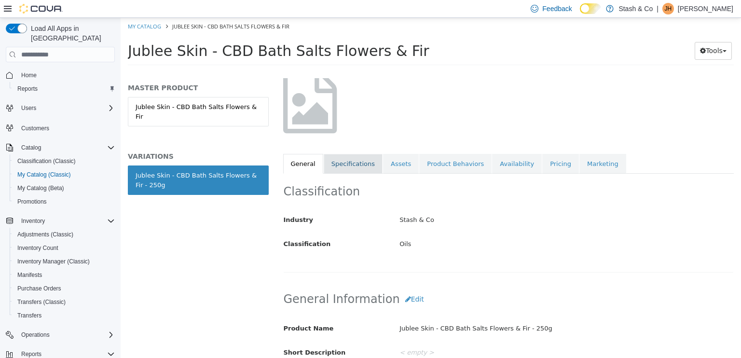
click at [356, 163] on link "Specifications" at bounding box center [353, 164] width 59 height 20
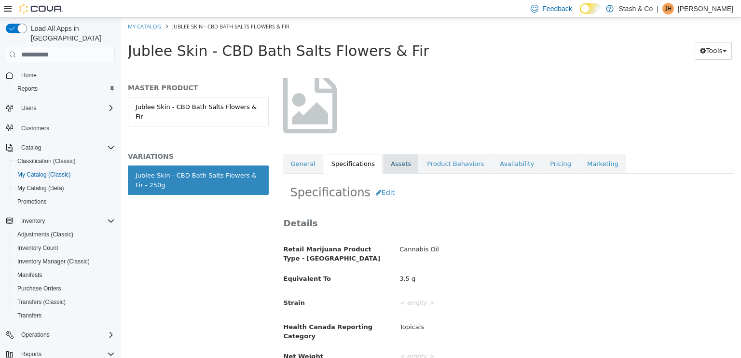
click at [390, 166] on link "Assets" at bounding box center [401, 164] width 36 height 20
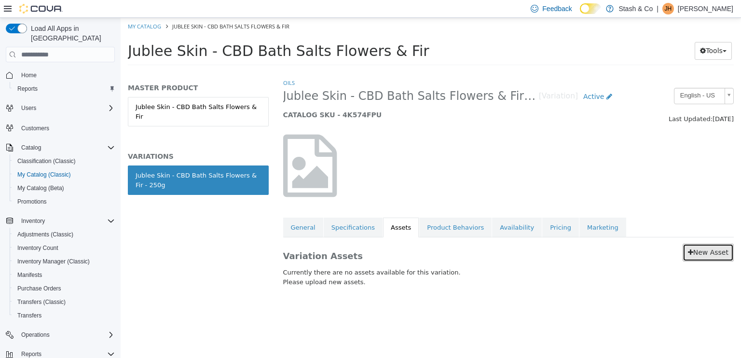
click at [706, 252] on link "New Asset" at bounding box center [707, 253] width 51 height 18
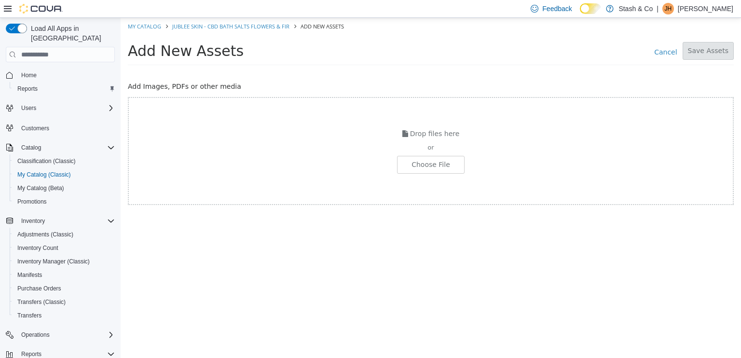
click at [438, 148] on div "or" at bounding box center [431, 148] width 604 height 10
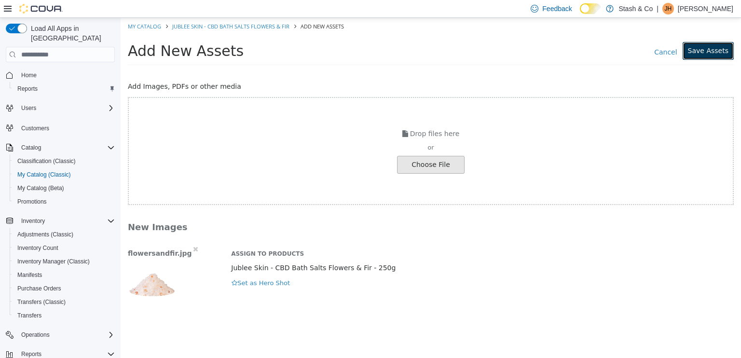
click at [713, 54] on button "Save Assets" at bounding box center [707, 51] width 51 height 18
